Goal: Task Accomplishment & Management: Use online tool/utility

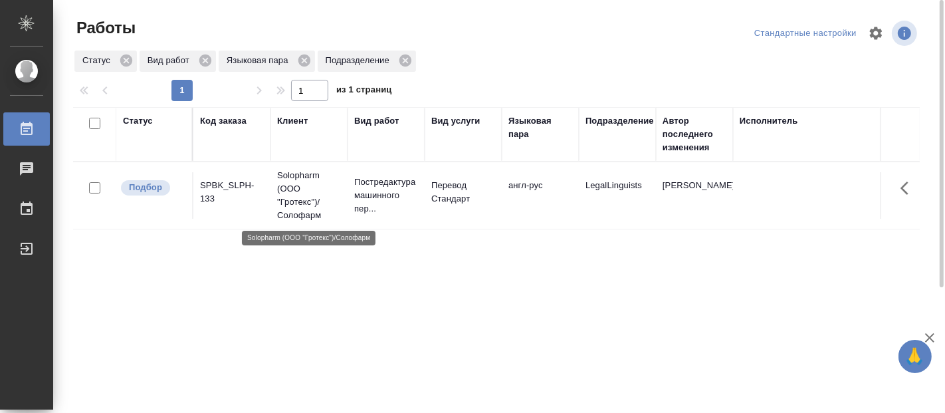
click at [318, 187] on p "Solopharm (ООО "Гротекс")/Солофарм" at bounding box center [309, 195] width 64 height 53
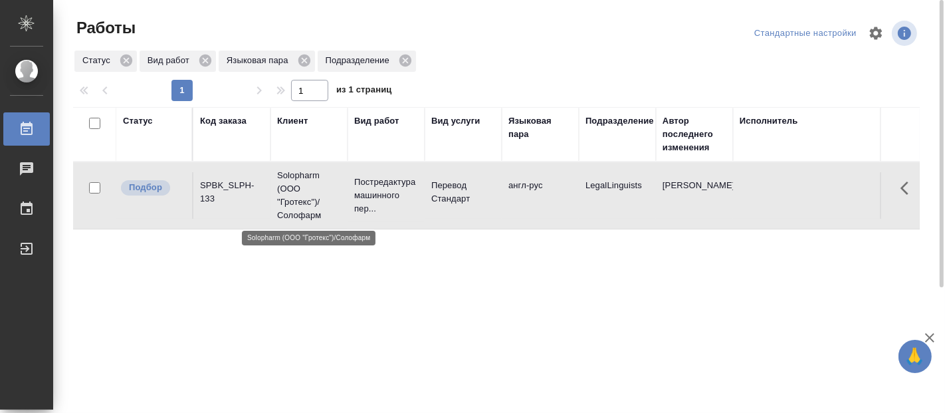
click at [318, 187] on p "Solopharm (ООО "Гротекс")/Солофарм" at bounding box center [309, 195] width 64 height 53
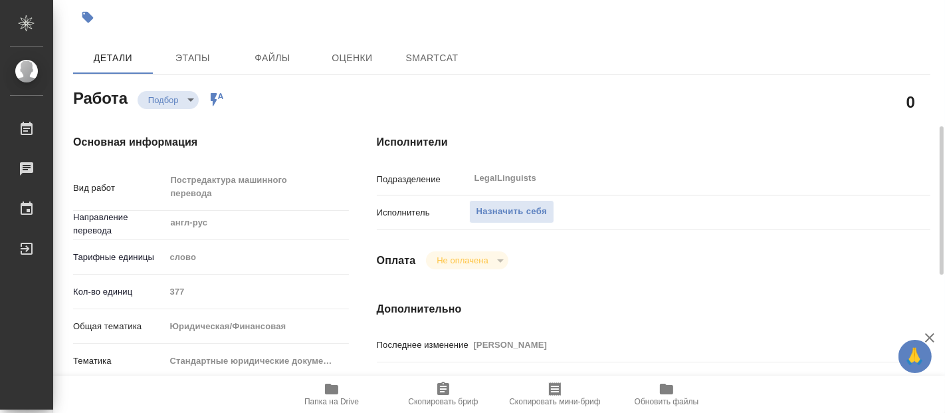
scroll to position [221, 0]
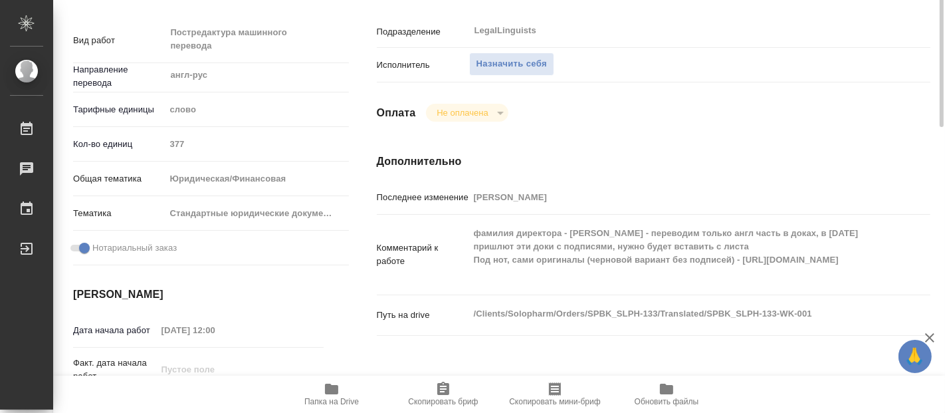
type textarea "x"
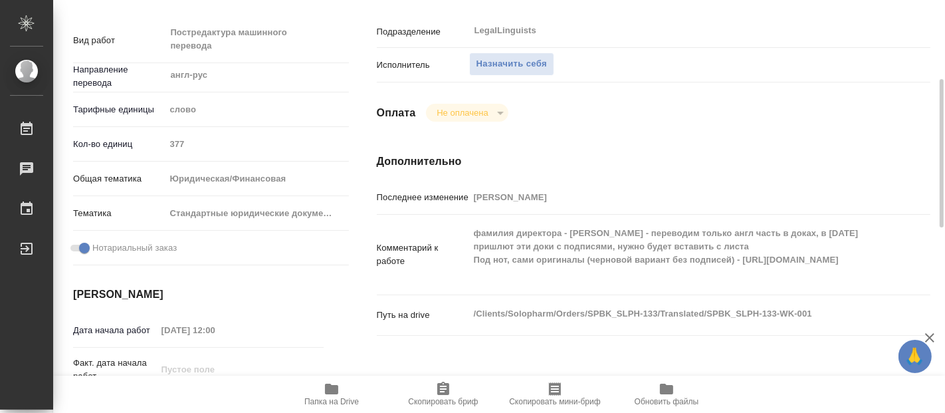
type textarea "x"
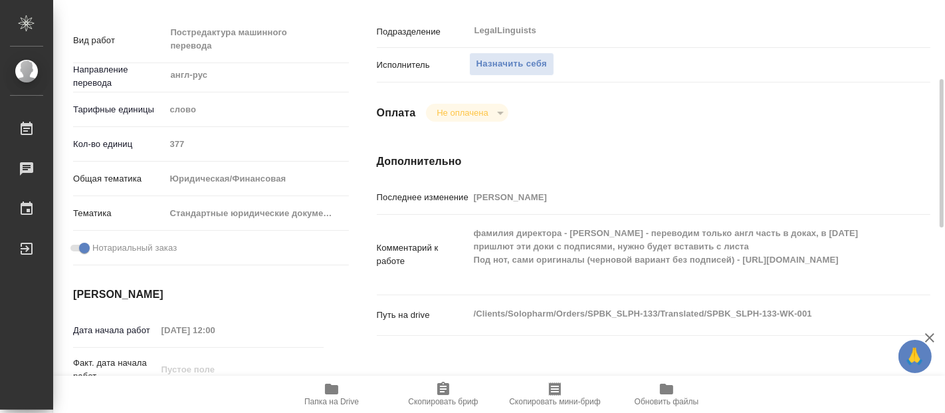
type textarea "x"
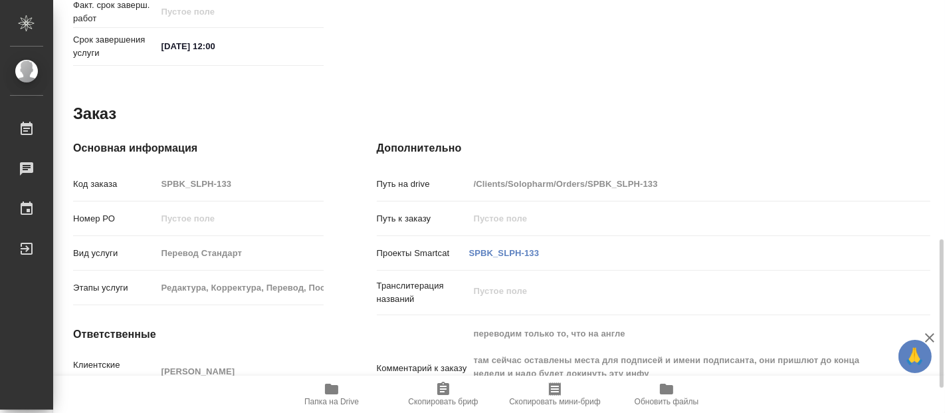
scroll to position [734, 0]
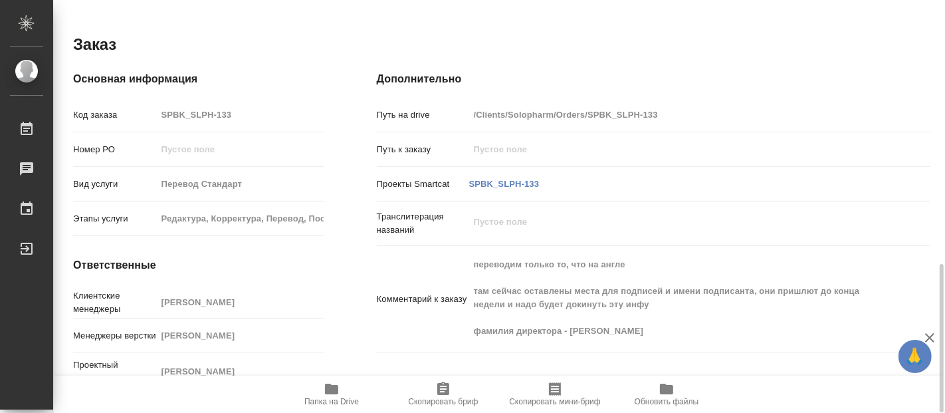
click at [329, 392] on icon "button" at bounding box center [331, 388] width 13 height 11
click at [224, 267] on div "Основная информация Код заказа SPBK_SLPH-133 Номер РО Вид услуги Перевод Станда…" at bounding box center [198, 232] width 251 height 322
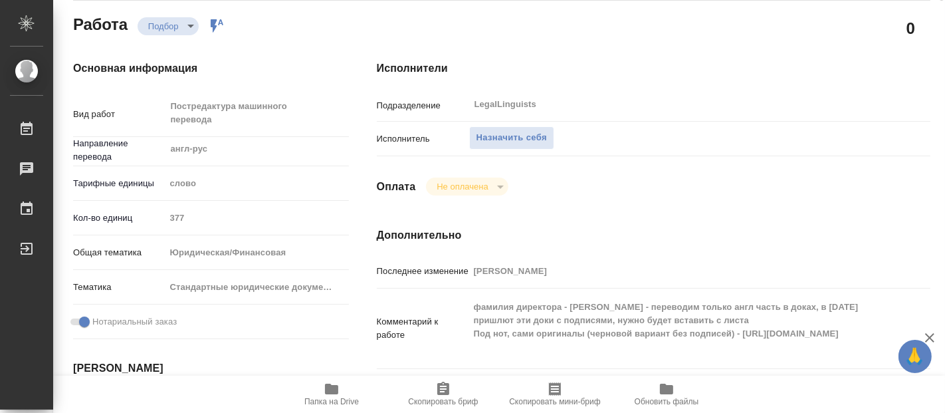
scroll to position [0, 0]
